Goal: Find specific page/section: Find specific page/section

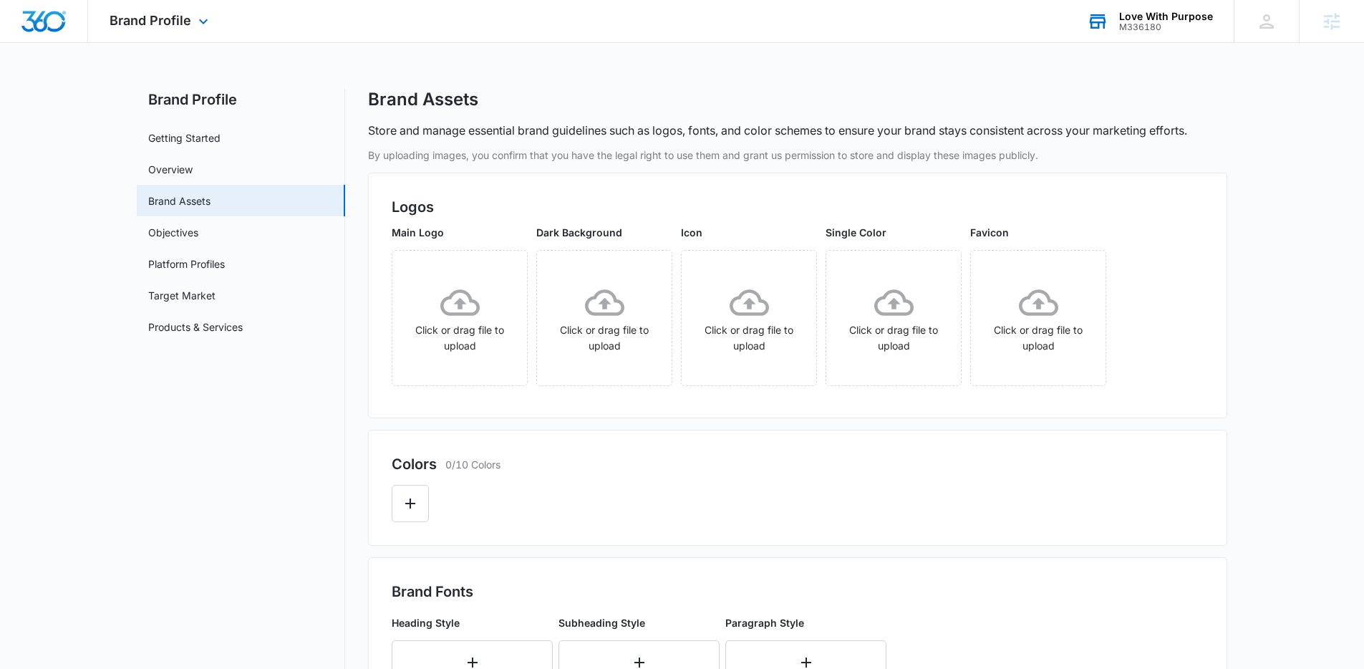
click at [1161, 22] on div "M336180" at bounding box center [1166, 27] width 94 height 10
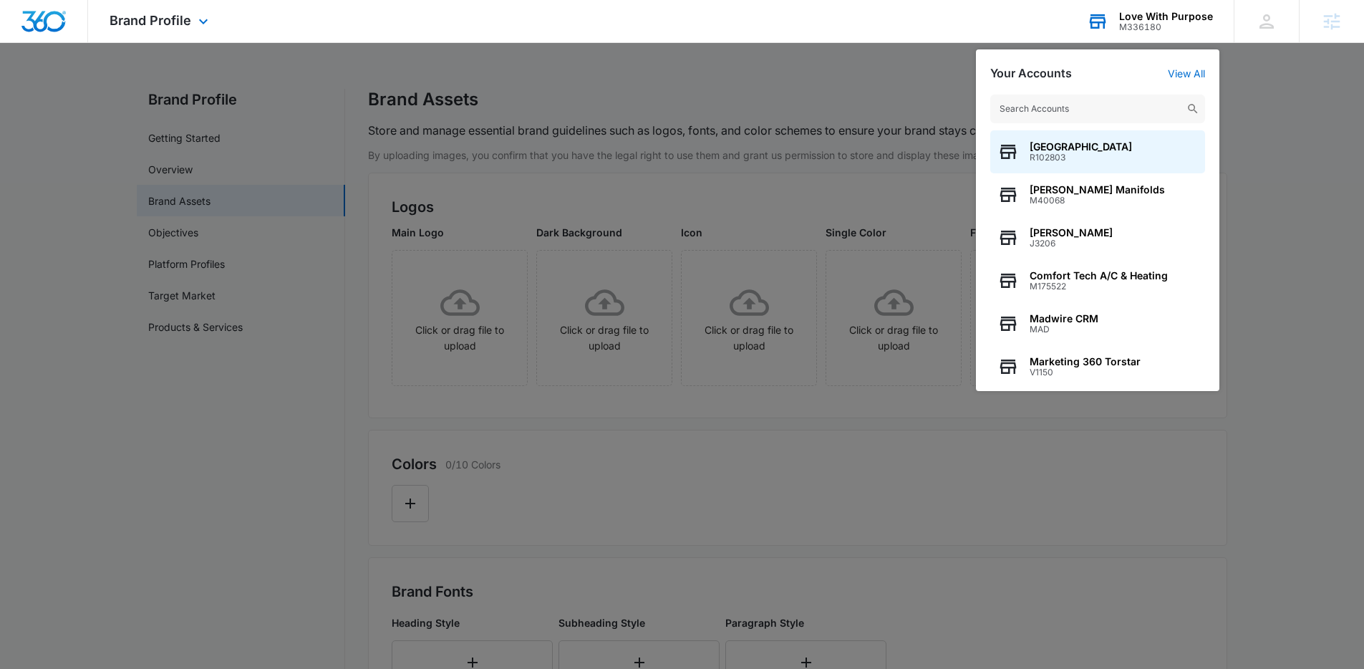
click at [1108, 100] on input "text" at bounding box center [1097, 108] width 215 height 29
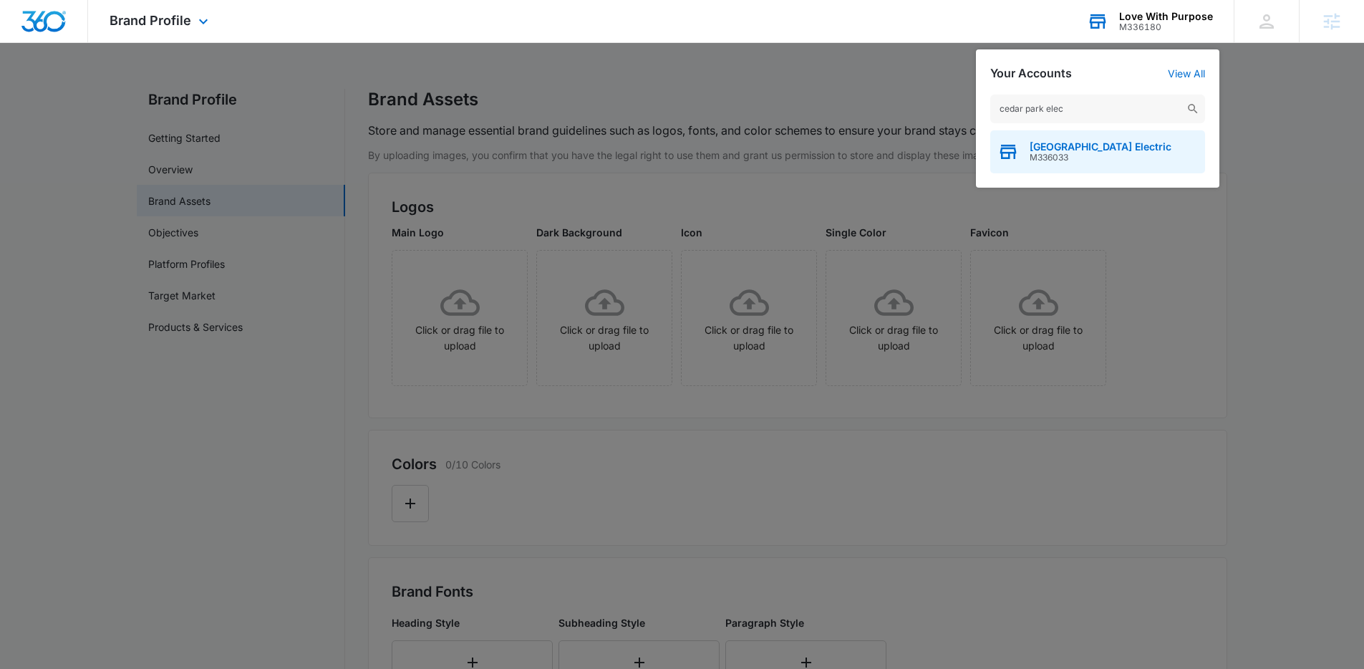
type input "cedar park elec"
click at [1086, 146] on span "Cedar Park Electric" at bounding box center [1100, 146] width 142 height 11
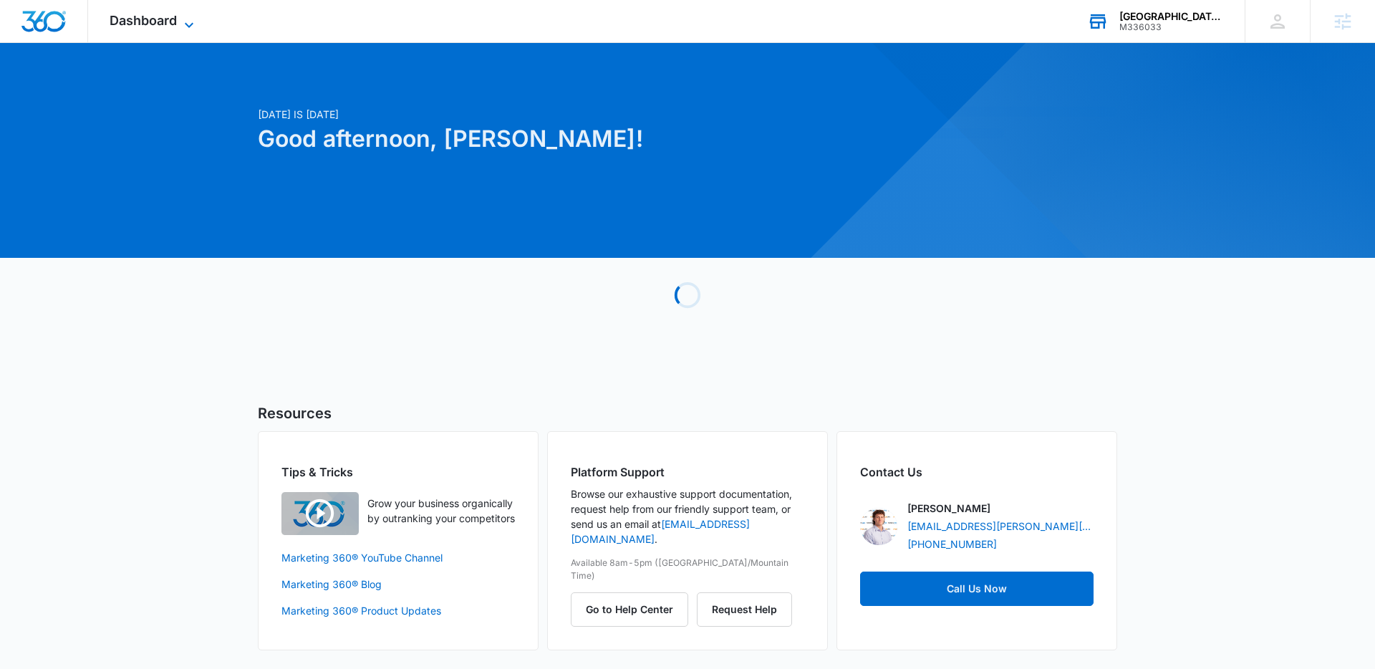
click at [188, 20] on icon at bounding box center [188, 24] width 17 height 17
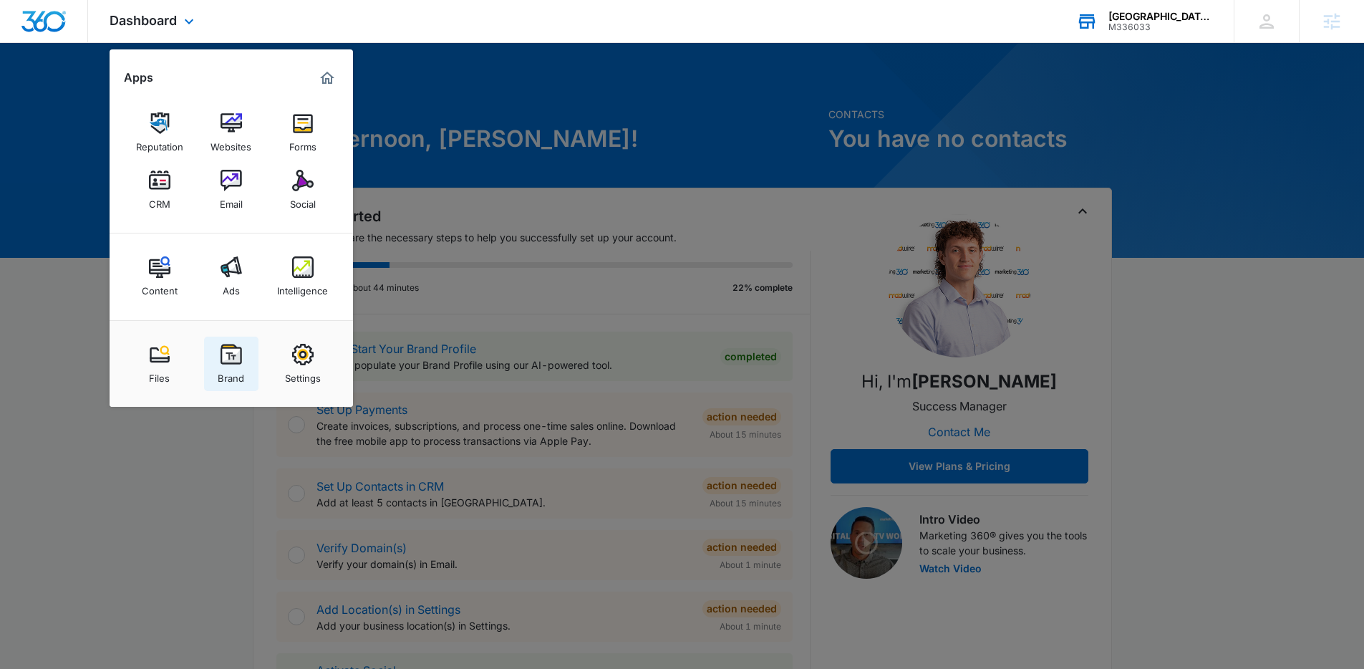
click at [226, 357] on img at bounding box center [230, 354] width 21 height 21
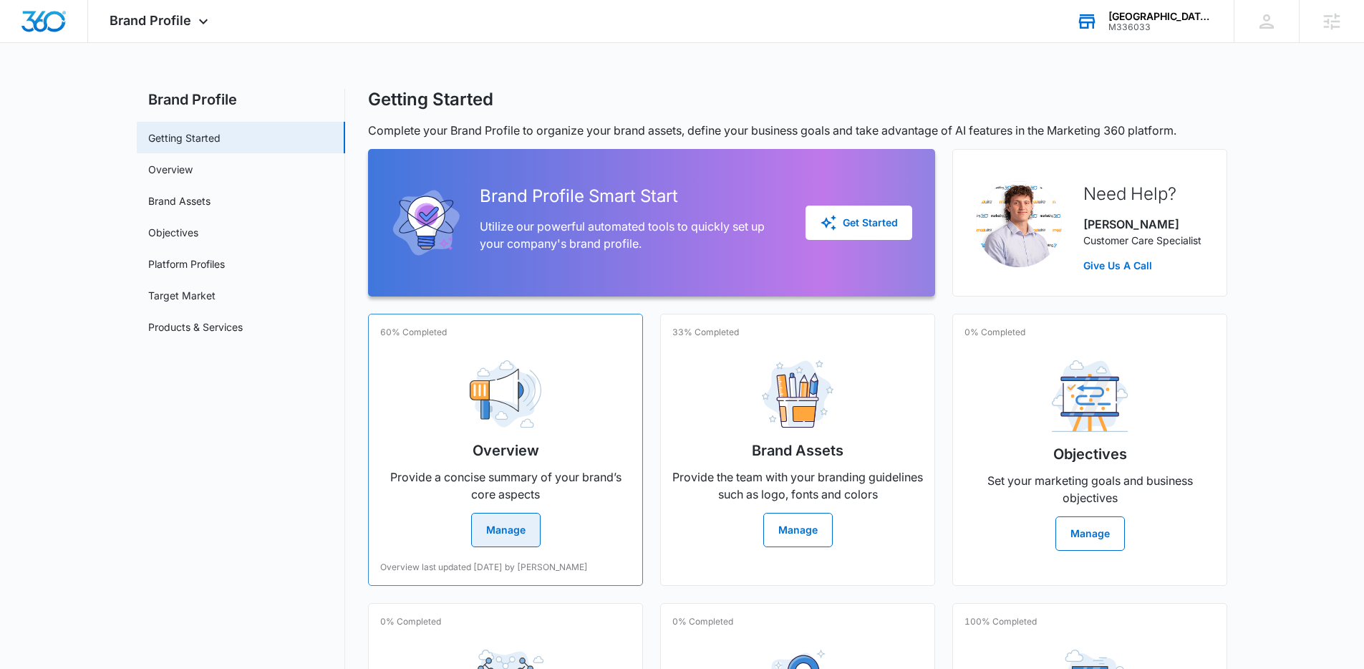
click at [520, 429] on div "Overview Provide a concise summary of your brand’s core aspects Manage" at bounding box center [505, 448] width 251 height 198
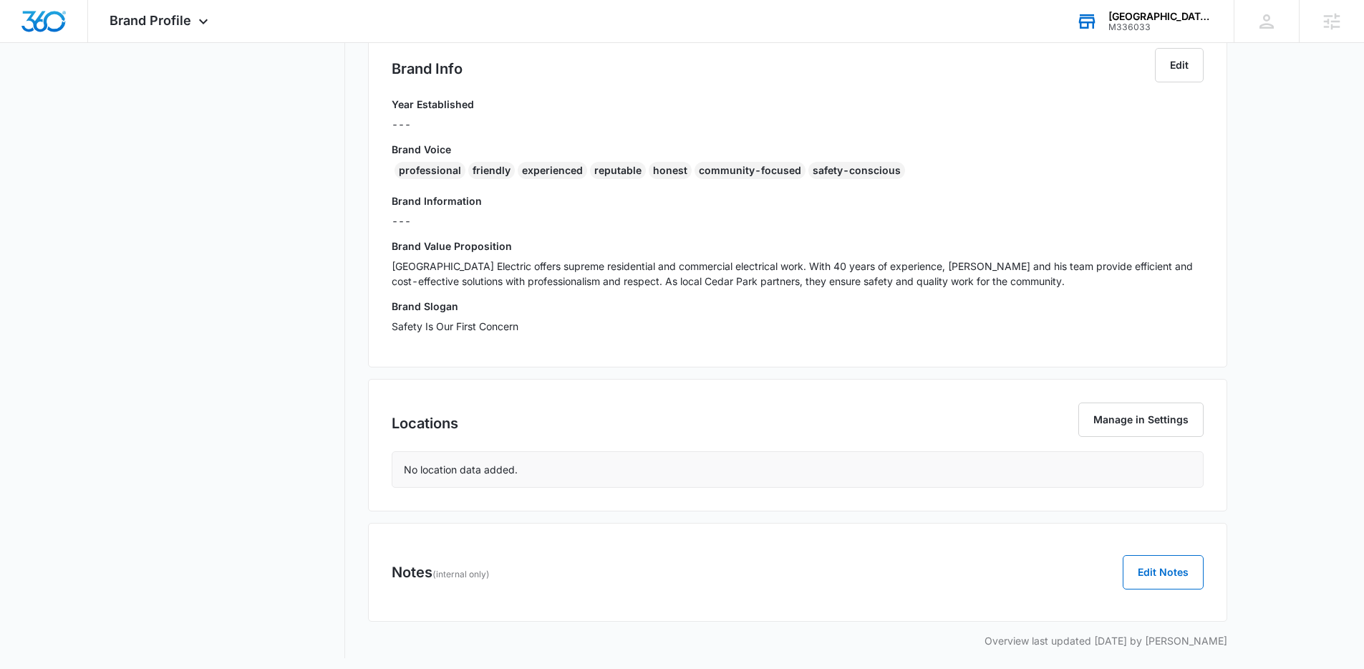
scroll to position [282, 0]
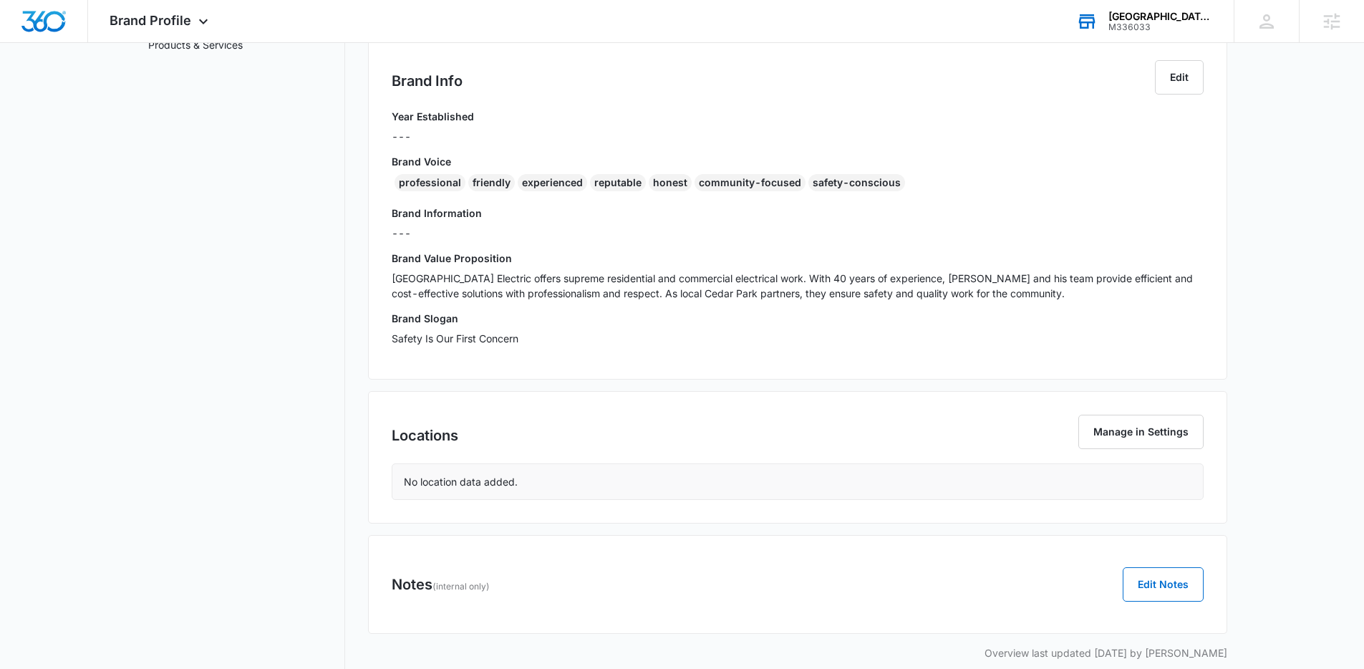
click at [1029, 294] on p "Cedar Park Electric offers supreme residential and commercial electrical work. …" at bounding box center [798, 286] width 812 height 30
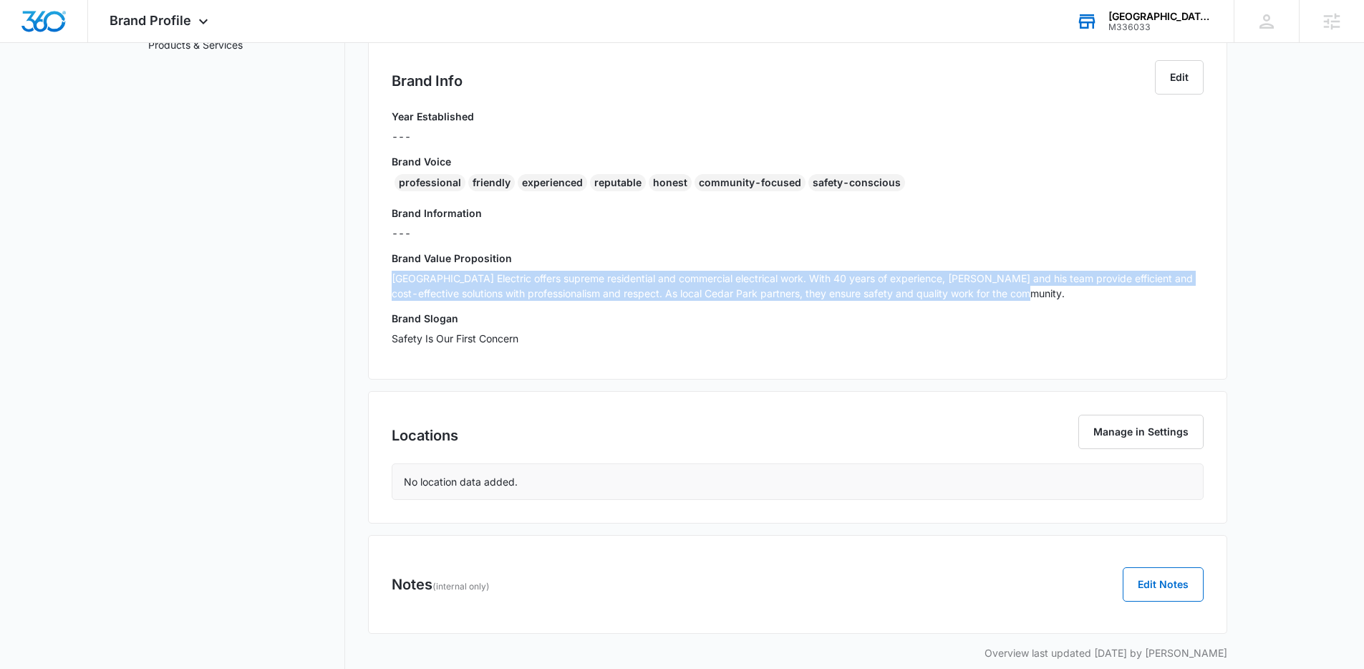
drag, startPoint x: 1050, startPoint y: 294, endPoint x: 389, endPoint y: 274, distance: 661.1
click at [389, 274] on div "Brand Info Edit Year Established --- Brand Voice professional friendly experien…" at bounding box center [797, 208] width 859 height 343
copy p "Cedar Park Electric offers supreme residential and commercial electrical work. …"
